Goal: Task Accomplishment & Management: Use online tool/utility

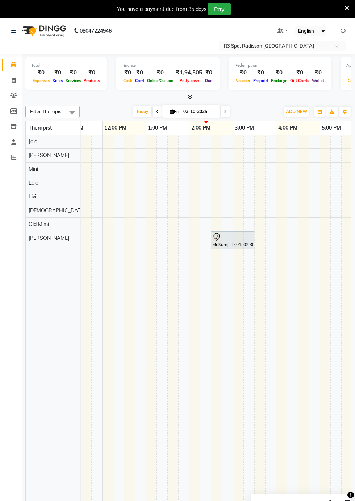
click at [238, 235] on div at bounding box center [233, 237] width 40 height 9
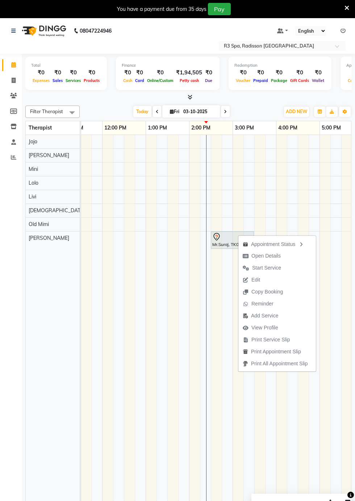
click at [270, 253] on span "Open Details" at bounding box center [266, 256] width 29 height 8
select select "7"
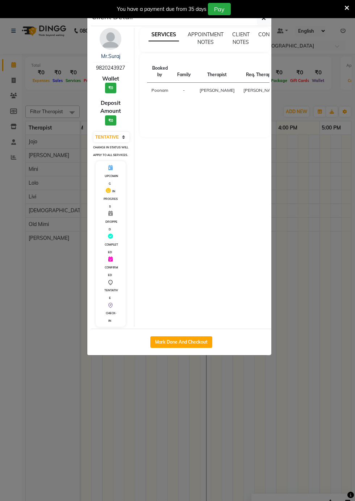
click at [189, 348] on button "Mark Done And Checkout" at bounding box center [182, 342] width 62 height 12
select select "8678"
select select "service"
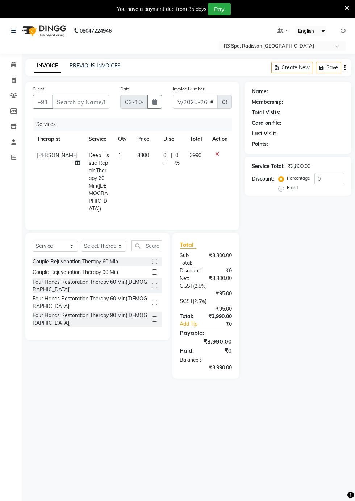
type input "98******27"
select select "92498"
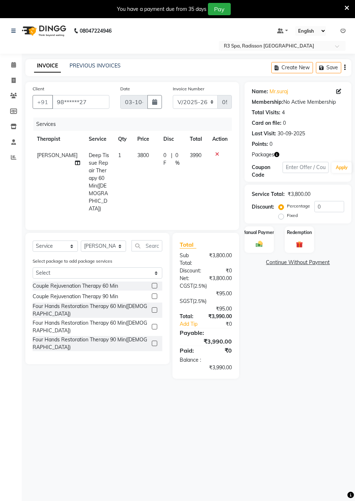
click at [304, 242] on img at bounding box center [299, 244] width 11 height 9
click at [312, 262] on span "Package 1" at bounding box center [309, 263] width 25 height 8
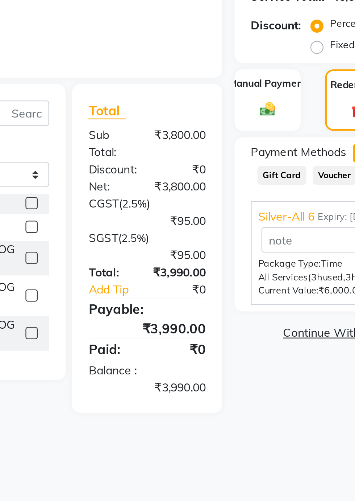
scroll to position [1, 0]
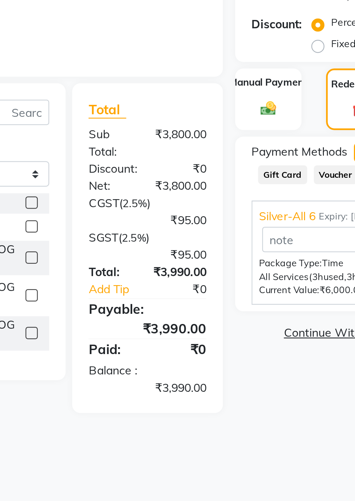
click at [258, 290] on span "Silver-All 6" at bounding box center [267, 291] width 25 height 8
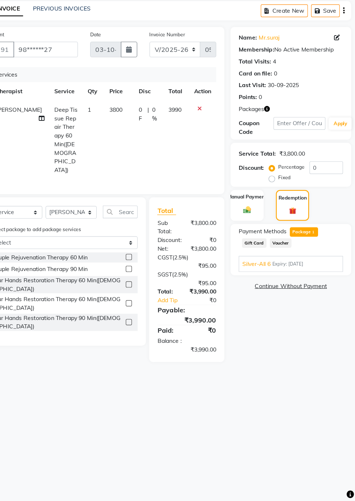
scroll to position [1, 0]
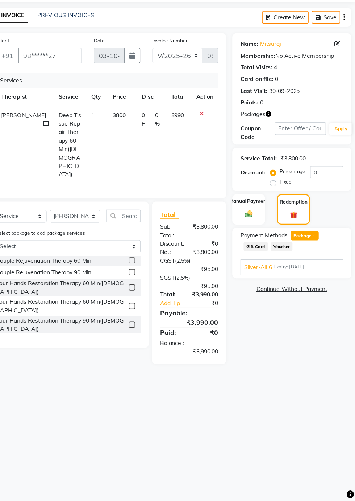
click at [260, 285] on div "Silver-All 6 Expiry: [DATE] Apply Package Type: Time All Services (3h used, 3h …" at bounding box center [298, 291] width 92 height 14
click at [263, 286] on div "Silver-All 6 Expiry: [DATE] Apply Package Type: Time All Services (3h used, 3h …" at bounding box center [298, 291] width 92 height 14
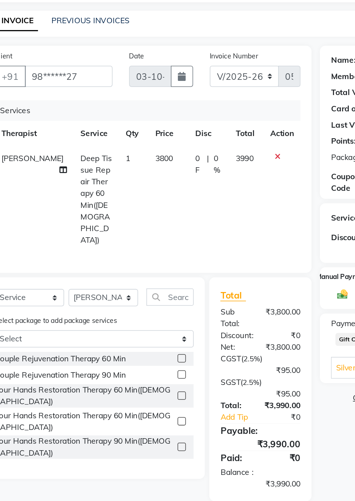
scroll to position [3, 0]
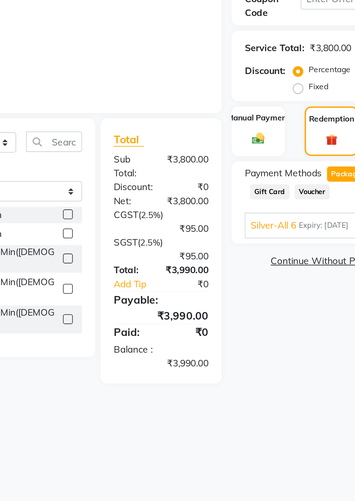
click at [266, 286] on span "Silver-All 6" at bounding box center [267, 289] width 25 height 8
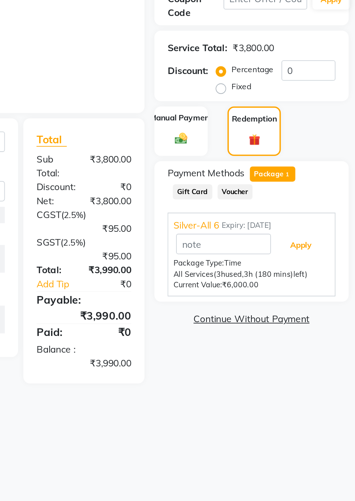
click at [321, 301] on button "Apply" at bounding box center [325, 299] width 30 height 12
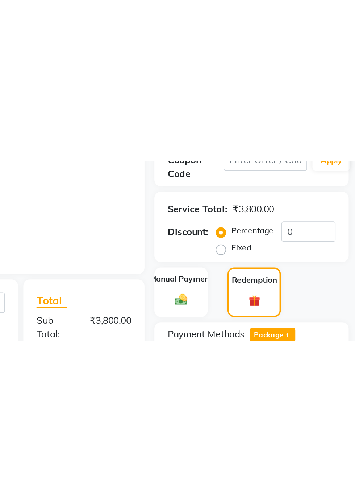
scroll to position [17, 0]
